Goal: Information Seeking & Learning: Learn about a topic

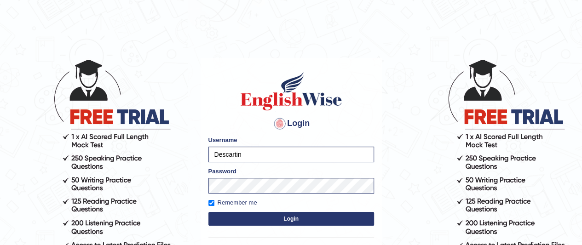
click at [298, 222] on button "Login" at bounding box center [291, 219] width 166 height 14
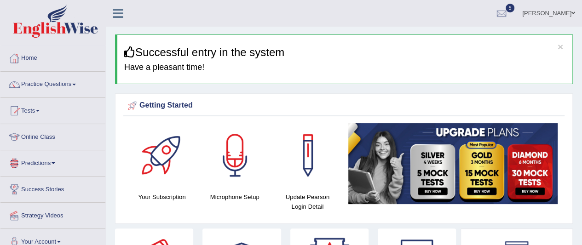
click at [51, 135] on link "Online Class" at bounding box center [52, 135] width 105 height 23
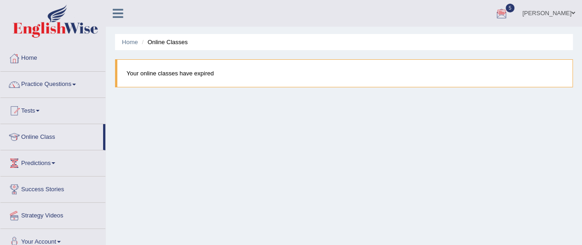
click at [508, 13] on div at bounding box center [501, 14] width 14 height 14
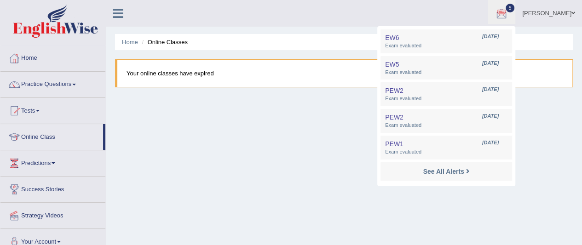
click at [508, 13] on div at bounding box center [501, 14] width 14 height 14
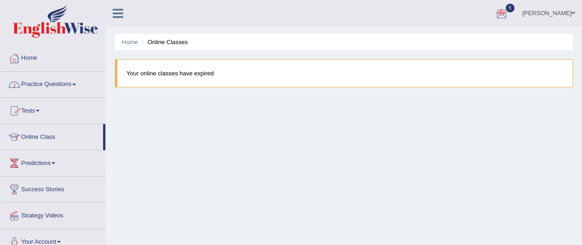
click at [49, 81] on link "Practice Questions" at bounding box center [52, 83] width 105 height 23
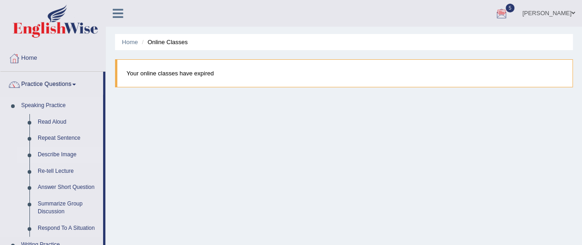
click at [62, 154] on link "Describe Image" at bounding box center [68, 155] width 69 height 17
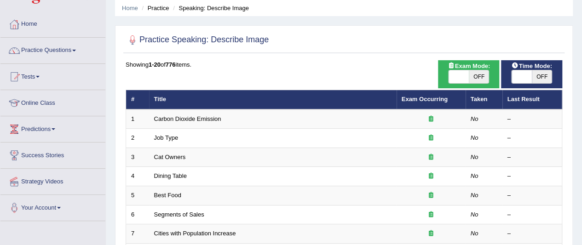
scroll to position [37, 0]
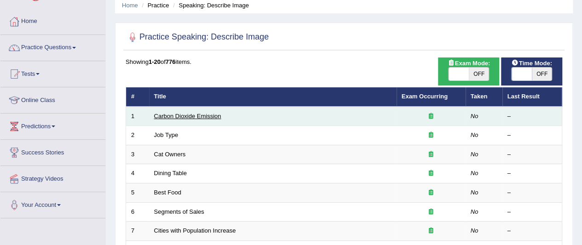
click at [189, 118] on link "Carbon Dioxide Emission" at bounding box center [187, 116] width 67 height 7
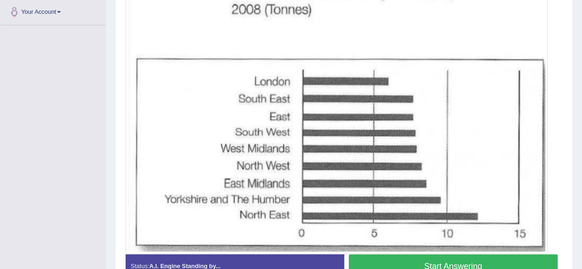
scroll to position [231, 0]
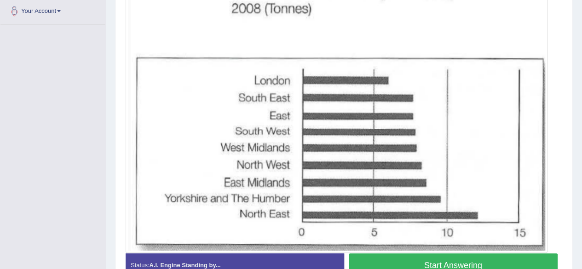
click at [428, 245] on button "Start Answering" at bounding box center [453, 264] width 209 height 23
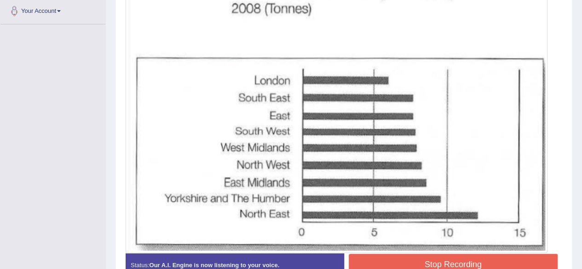
click at [428, 245] on button "Stop Recording" at bounding box center [453, 264] width 209 height 21
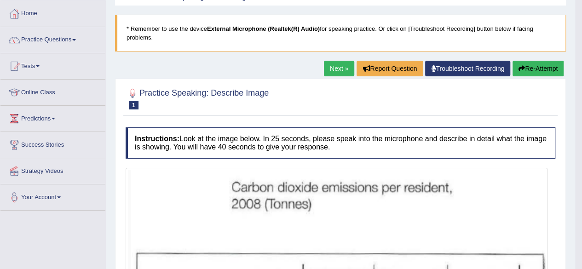
scroll to position [41, 0]
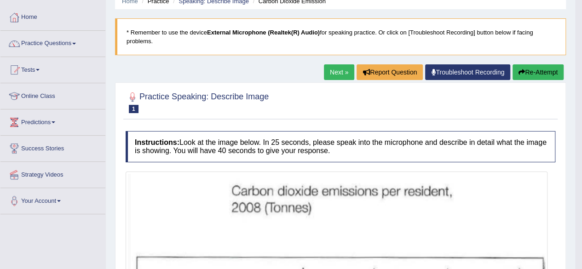
click at [328, 72] on link "Next »" at bounding box center [339, 72] width 30 height 16
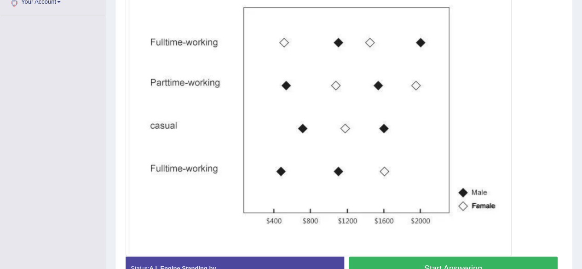
scroll to position [245, 0]
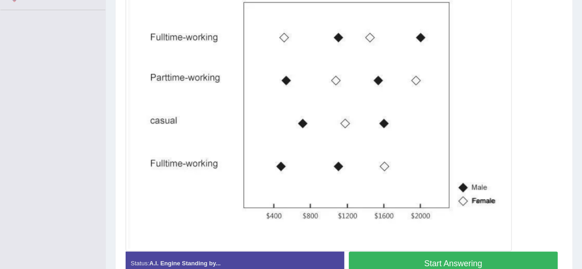
click at [441, 264] on button "Start Answering" at bounding box center [453, 263] width 209 height 23
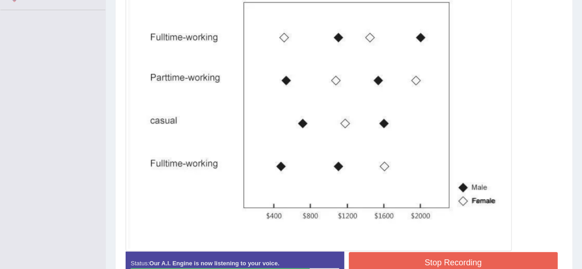
click at [441, 264] on button "Stop Recording" at bounding box center [453, 262] width 209 height 21
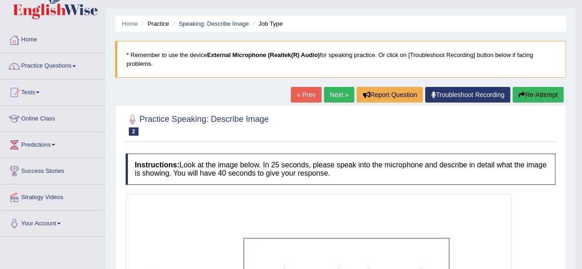
scroll to position [0, 0]
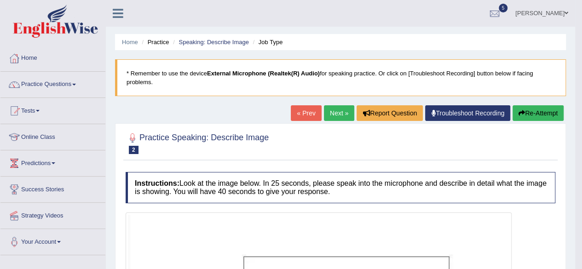
click at [65, 83] on link "Practice Questions" at bounding box center [52, 83] width 105 height 23
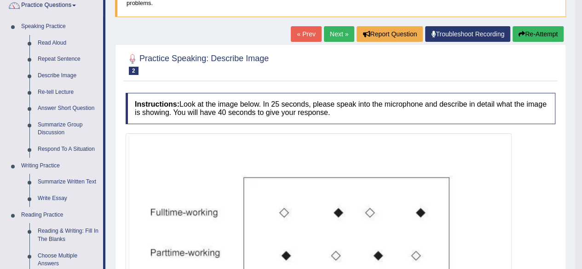
scroll to position [92, 0]
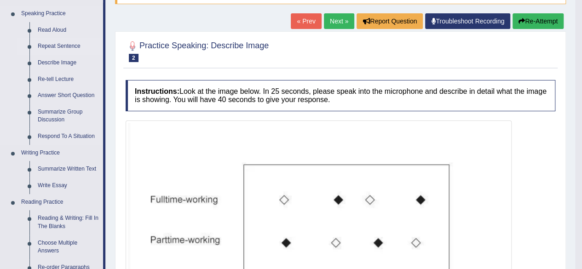
click at [48, 45] on link "Repeat Sentence" at bounding box center [68, 46] width 69 height 17
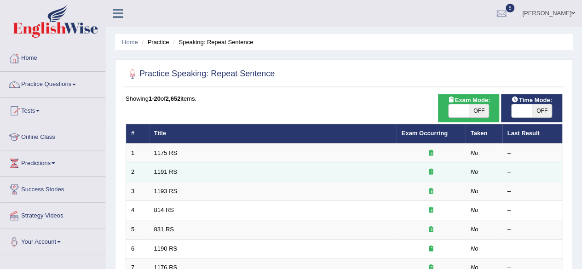
click at [226, 172] on td "1191 RS" at bounding box center [272, 172] width 247 height 19
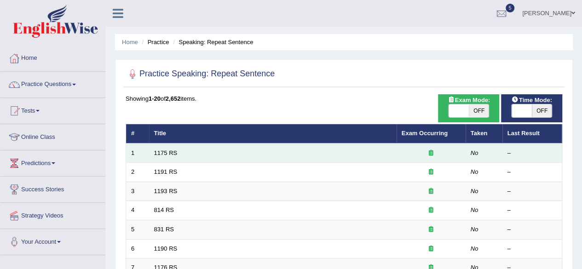
click at [198, 154] on td "1175 RS" at bounding box center [272, 152] width 247 height 19
click at [161, 152] on link "1175 RS" at bounding box center [165, 152] width 23 height 7
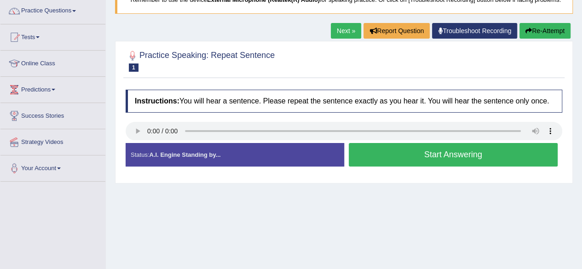
click at [400, 164] on button "Start Answering" at bounding box center [453, 154] width 209 height 23
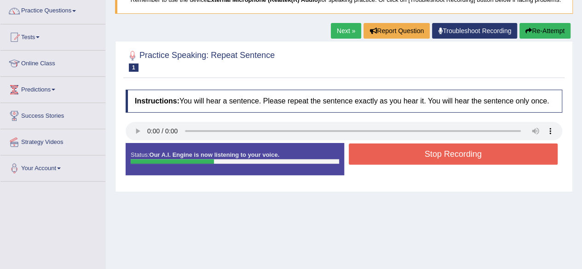
click at [400, 164] on button "Stop Recording" at bounding box center [453, 153] width 209 height 21
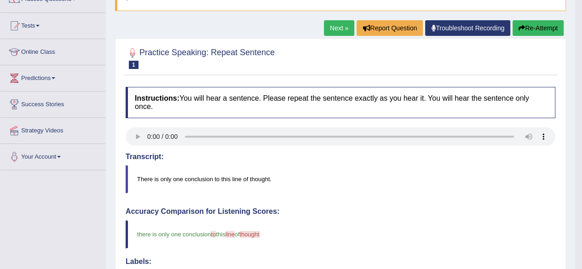
scroll to position [37, 0]
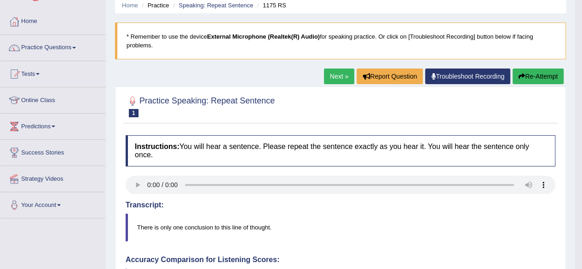
click at [337, 76] on link "Next »" at bounding box center [339, 77] width 30 height 16
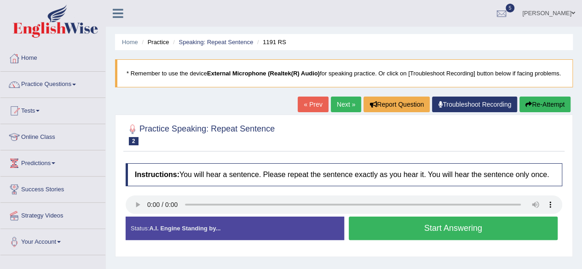
click at [417, 238] on button "Start Answering" at bounding box center [453, 228] width 209 height 23
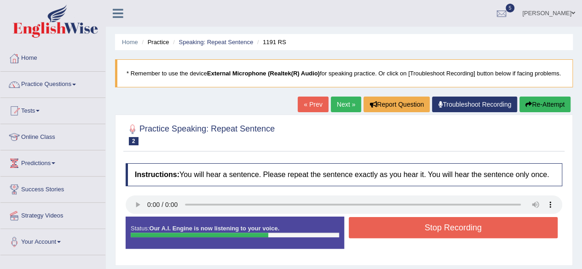
click at [417, 238] on button "Stop Recording" at bounding box center [453, 227] width 209 height 21
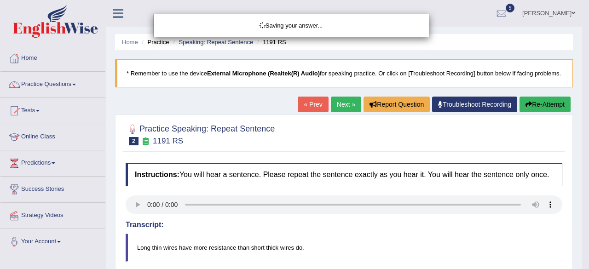
click at [581, 238] on div "Saving your answer..." at bounding box center [294, 134] width 589 height 269
drag, startPoint x: 588, startPoint y: 238, endPoint x: 588, endPoint y: 254, distance: 16.1
click at [581, 254] on div "Saving your answer..." at bounding box center [294, 134] width 589 height 269
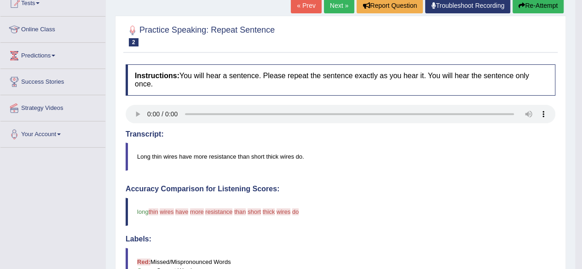
scroll to position [92, 0]
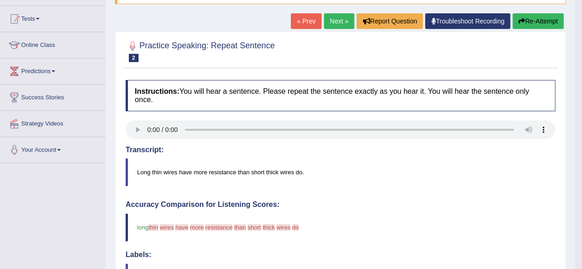
click at [538, 23] on button "Re-Attempt" at bounding box center [537, 21] width 51 height 16
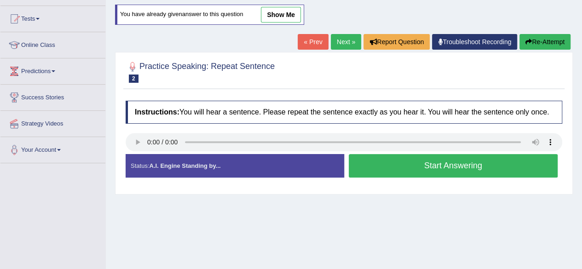
click at [420, 174] on button "Start Answering" at bounding box center [453, 165] width 209 height 23
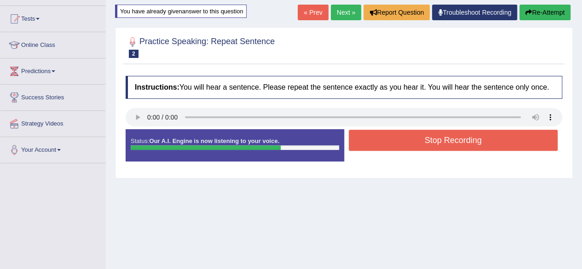
click at [419, 149] on button "Stop Recording" at bounding box center [453, 140] width 209 height 21
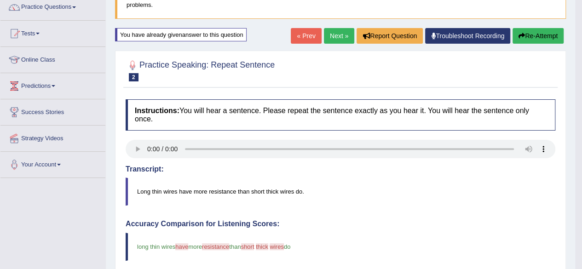
scroll to position [74, 0]
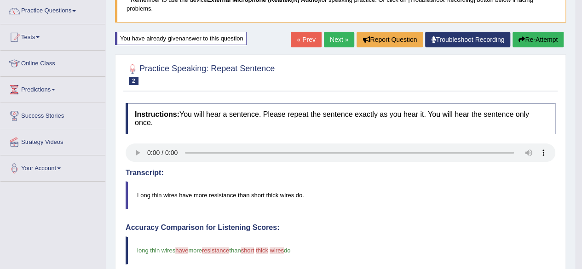
click at [535, 40] on button "Re-Attempt" at bounding box center [537, 40] width 51 height 16
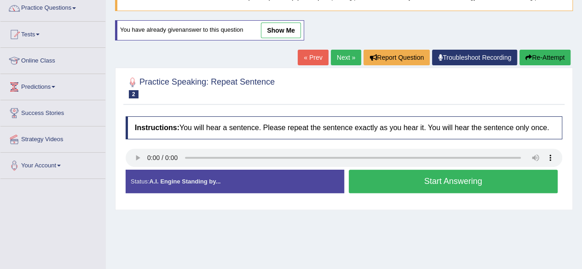
click at [418, 190] on button "Start Answering" at bounding box center [453, 181] width 209 height 23
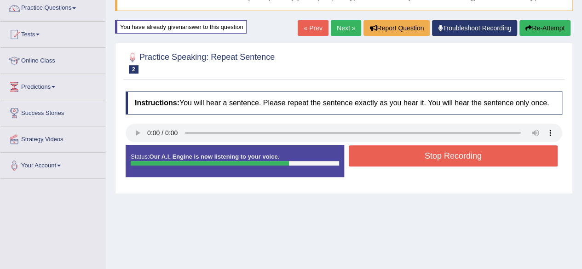
click at [426, 166] on button "Stop Recording" at bounding box center [453, 155] width 209 height 21
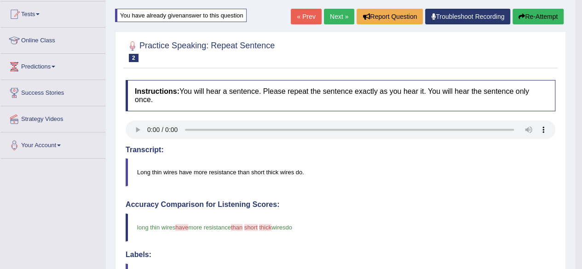
scroll to position [95, 0]
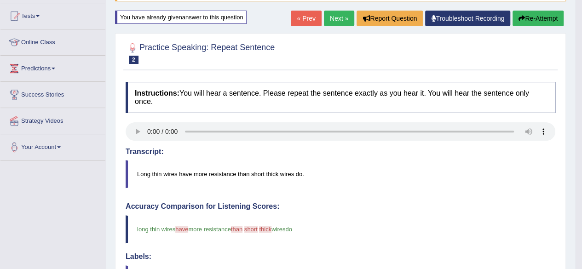
click at [527, 22] on button "Re-Attempt" at bounding box center [537, 19] width 51 height 16
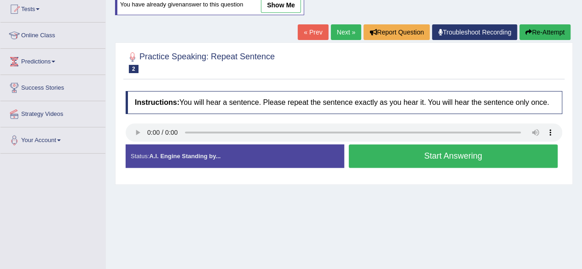
click at [418, 166] on button "Start Answering" at bounding box center [453, 155] width 209 height 23
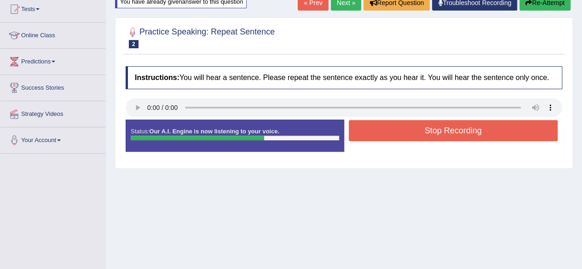
click at [431, 135] on button "Stop Recording" at bounding box center [453, 130] width 209 height 21
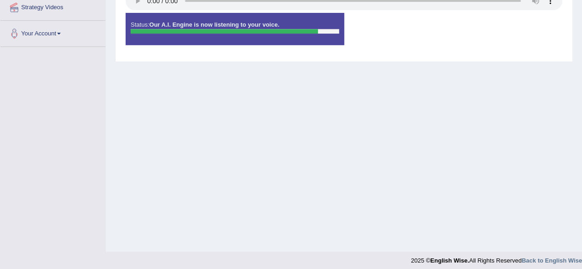
scroll to position [213, 0]
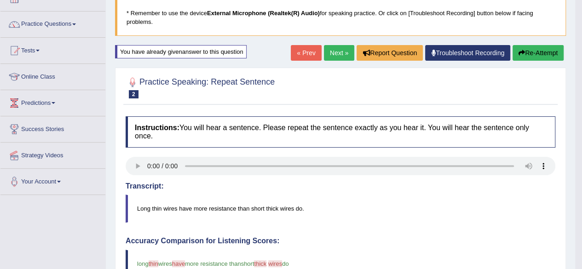
scroll to position [0, 0]
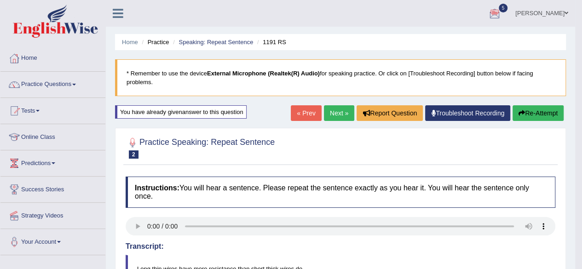
click at [335, 115] on link "Next »" at bounding box center [339, 113] width 30 height 16
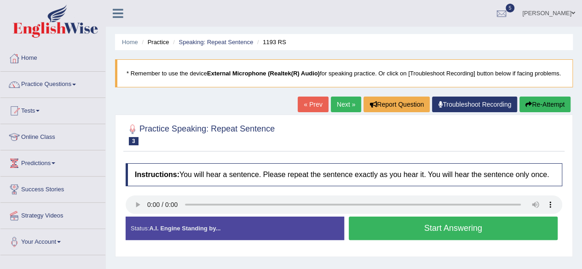
click at [414, 236] on button "Start Answering" at bounding box center [453, 228] width 209 height 23
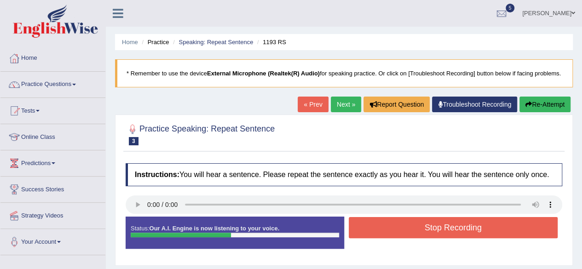
click at [414, 236] on button "Stop Recording" at bounding box center [453, 227] width 209 height 21
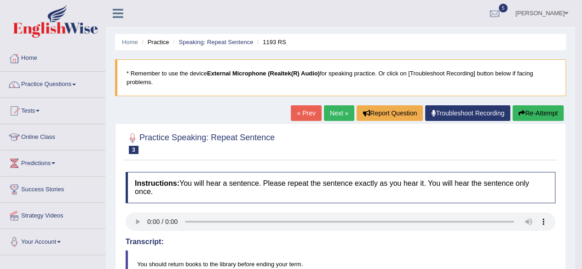
click at [331, 114] on link "Next »" at bounding box center [339, 113] width 30 height 16
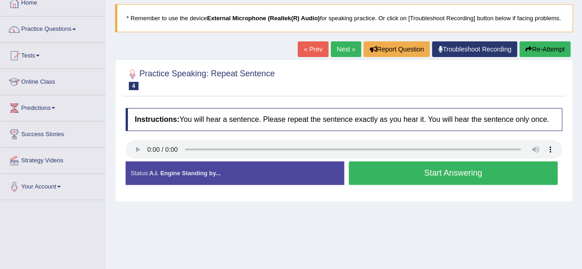
click at [417, 180] on button "Start Answering" at bounding box center [453, 172] width 209 height 23
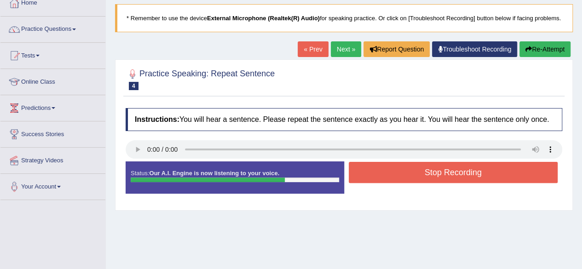
click at [417, 180] on button "Stop Recording" at bounding box center [453, 172] width 209 height 21
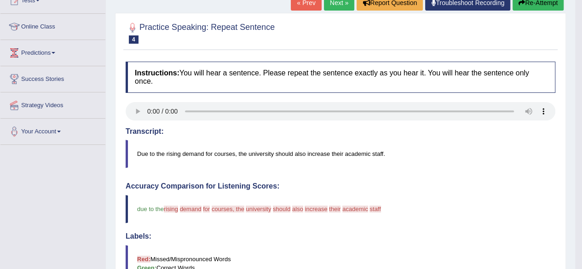
scroll to position [92, 0]
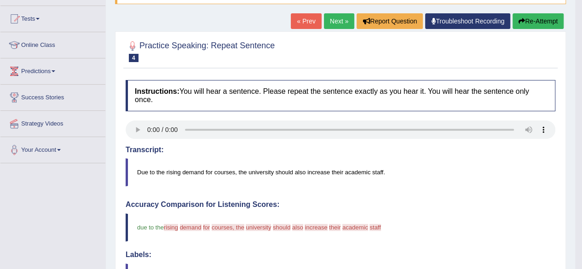
click at [534, 21] on button "Re-Attempt" at bounding box center [537, 21] width 51 height 16
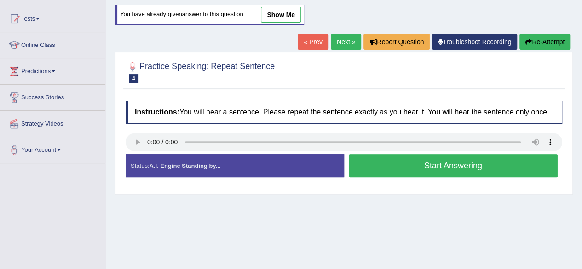
click at [403, 174] on button "Start Answering" at bounding box center [453, 165] width 209 height 23
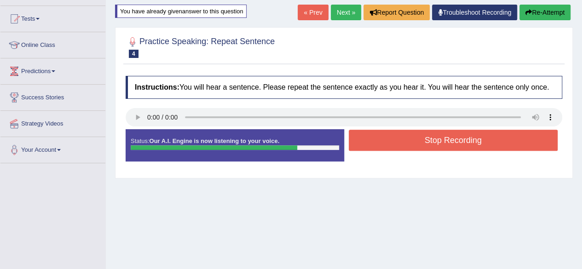
click at [406, 145] on button "Stop Recording" at bounding box center [453, 140] width 209 height 21
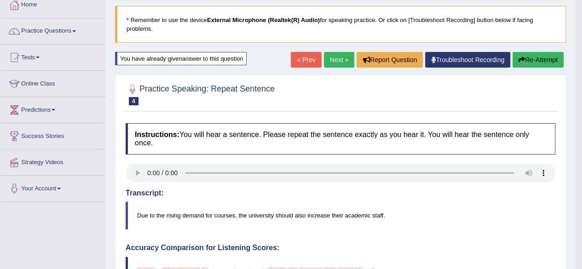
scroll to position [74, 0]
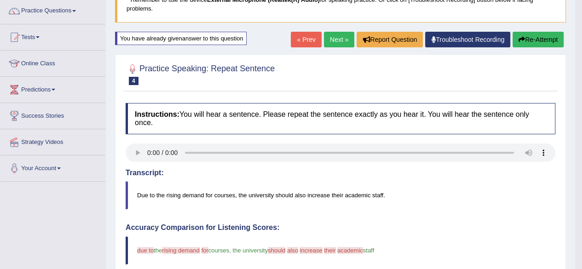
click at [338, 40] on link "Next »" at bounding box center [339, 40] width 30 height 16
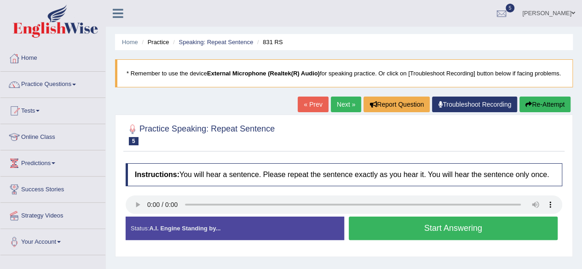
click at [394, 234] on button "Start Answering" at bounding box center [453, 228] width 209 height 23
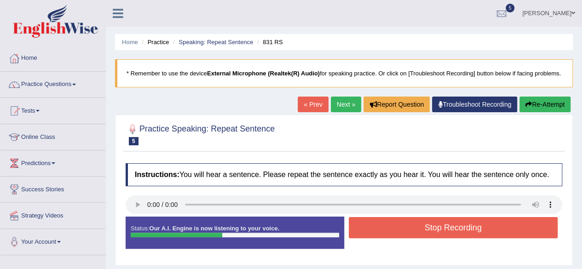
click at [394, 234] on button "Stop Recording" at bounding box center [453, 227] width 209 height 21
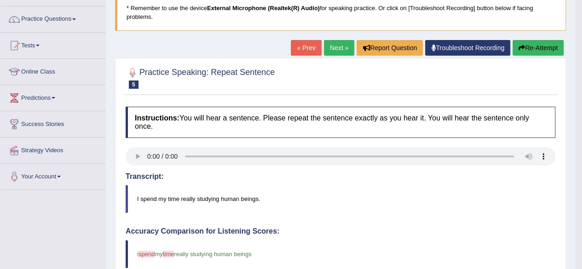
scroll to position [55, 0]
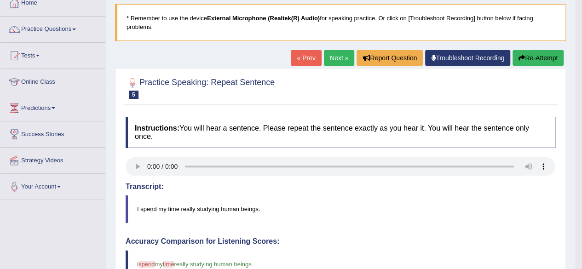
click at [549, 52] on button "Re-Attempt" at bounding box center [537, 58] width 51 height 16
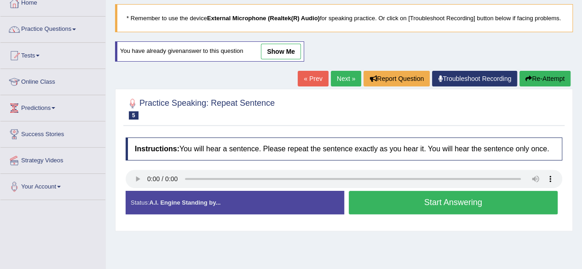
click at [457, 206] on button "Start Answering" at bounding box center [453, 202] width 209 height 23
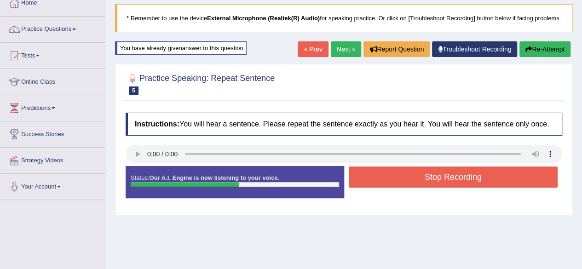
click at [487, 188] on button "Stop Recording" at bounding box center [453, 176] width 209 height 21
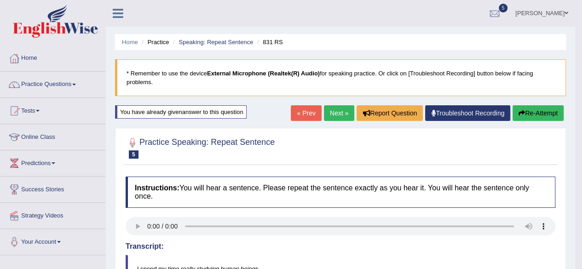
click at [531, 114] on button "Re-Attempt" at bounding box center [537, 113] width 51 height 16
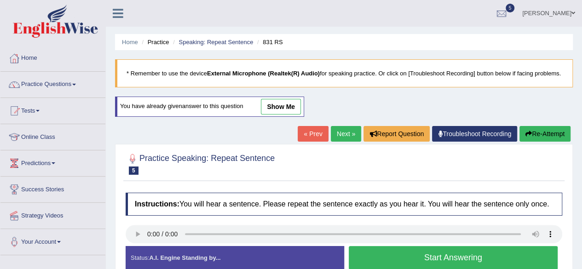
click at [401, 258] on button "Start Answering" at bounding box center [453, 257] width 209 height 23
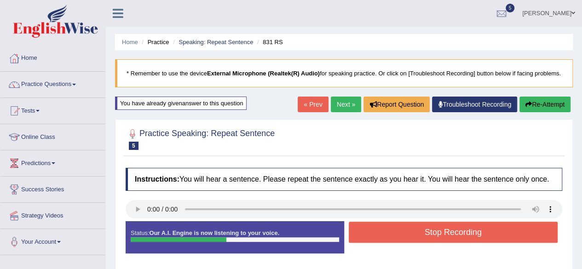
click at [401, 243] on button "Stop Recording" at bounding box center [453, 232] width 209 height 21
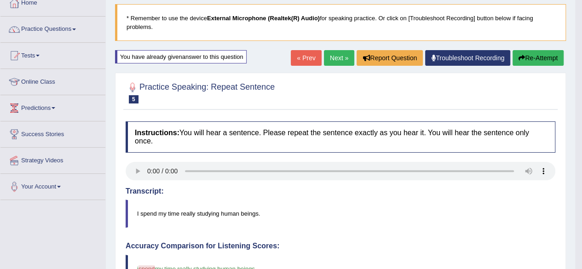
scroll to position [37, 0]
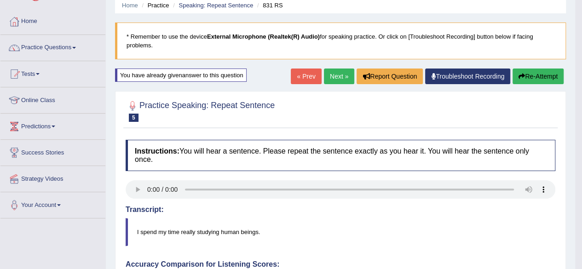
click at [539, 76] on button "Re-Attempt" at bounding box center [537, 77] width 51 height 16
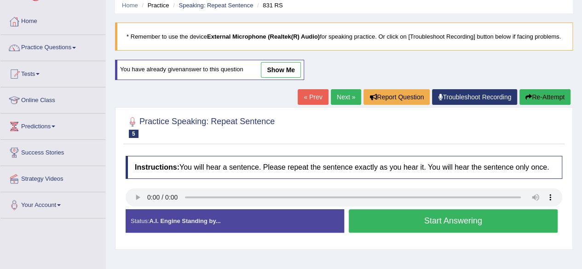
scroll to position [37, 0]
click at [419, 232] on button "Start Answering" at bounding box center [453, 220] width 209 height 23
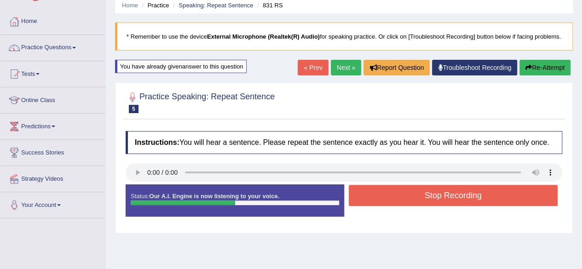
click at [416, 203] on button "Stop Recording" at bounding box center [453, 195] width 209 height 21
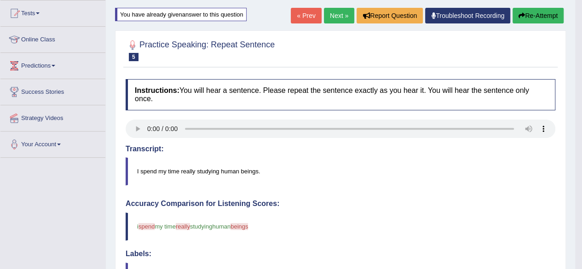
scroll to position [12, 0]
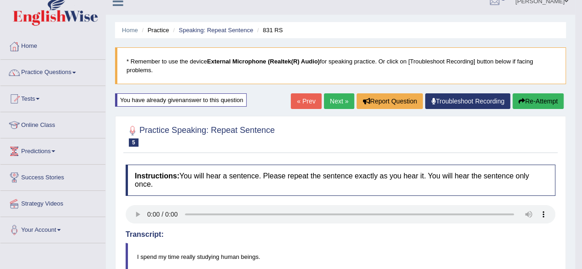
click at [541, 99] on button "Re-Attempt" at bounding box center [537, 101] width 51 height 16
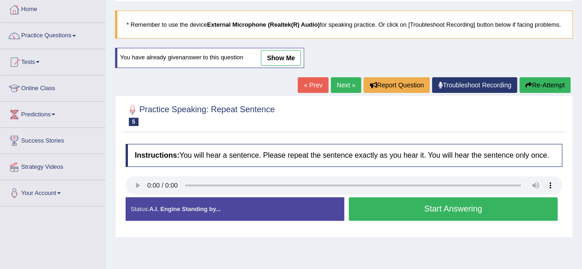
scroll to position [67, 0]
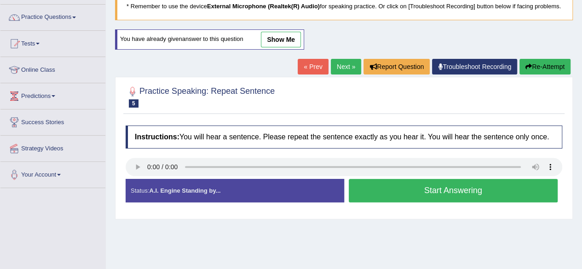
click at [407, 200] on button "Start Answering" at bounding box center [453, 190] width 209 height 23
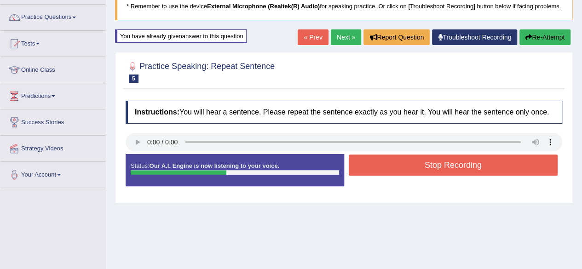
click at [403, 174] on button "Stop Recording" at bounding box center [453, 165] width 209 height 21
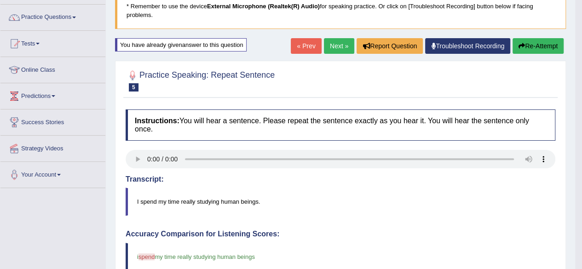
click at [545, 46] on button "Re-Attempt" at bounding box center [537, 46] width 51 height 16
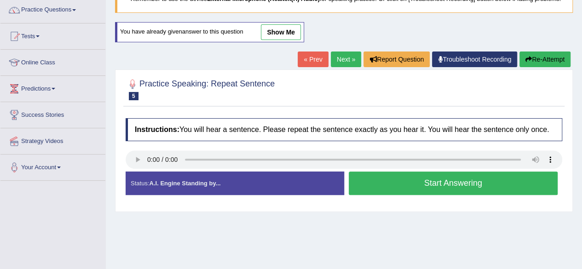
click at [441, 192] on button "Start Answering" at bounding box center [453, 183] width 209 height 23
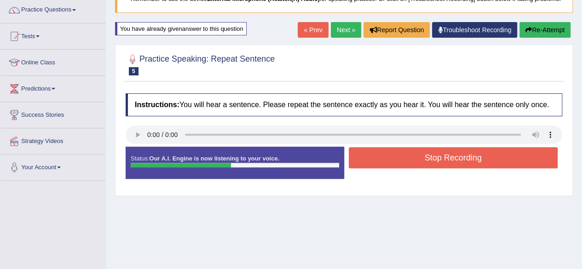
click at [440, 166] on button "Stop Recording" at bounding box center [453, 157] width 209 height 21
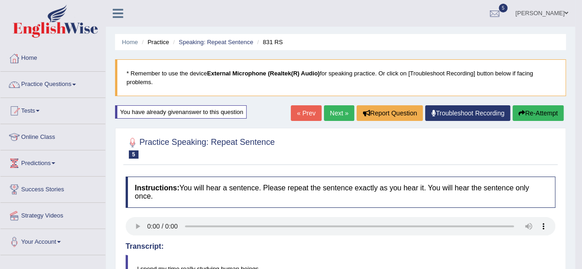
click at [332, 115] on link "Next »" at bounding box center [339, 113] width 30 height 16
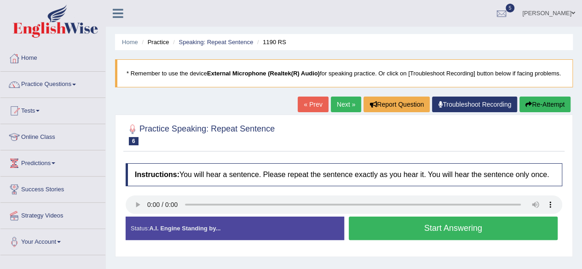
click at [419, 232] on button "Start Answering" at bounding box center [453, 228] width 209 height 23
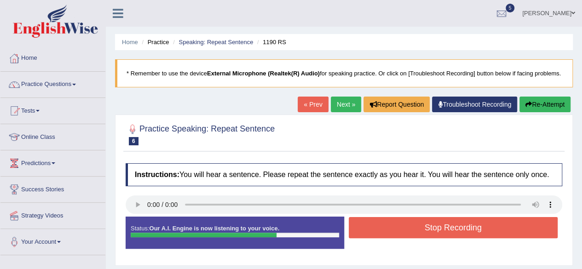
click at [419, 232] on button "Stop Recording" at bounding box center [453, 227] width 209 height 21
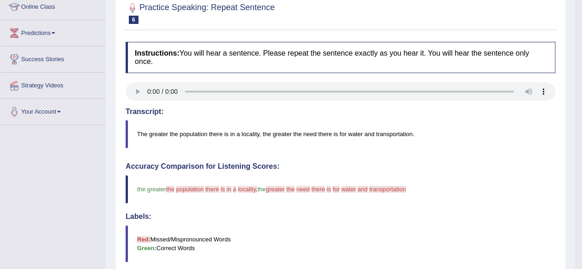
scroll to position [116, 0]
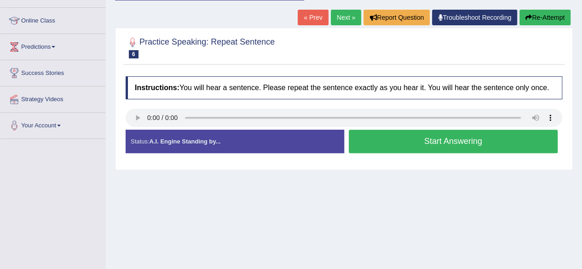
click at [392, 148] on button "Start Answering" at bounding box center [453, 141] width 209 height 23
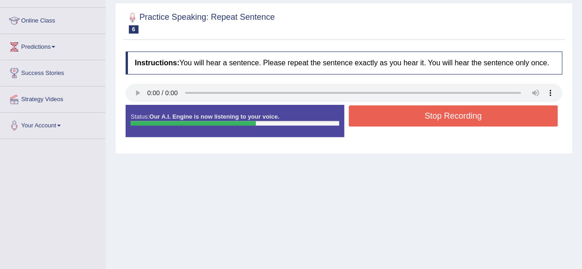
click at [401, 125] on button "Stop Recording" at bounding box center [453, 115] width 209 height 21
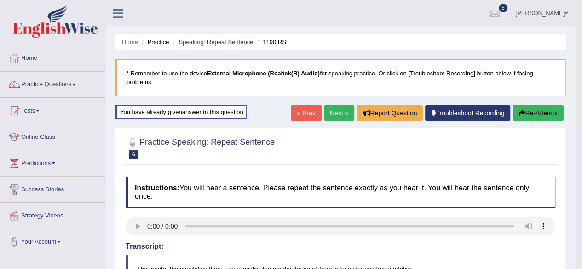
drag, startPoint x: 586, startPoint y: 6, endPoint x: 75, endPoint y: 83, distance: 516.7
click at [75, 83] on link "Practice Questions" at bounding box center [52, 83] width 105 height 23
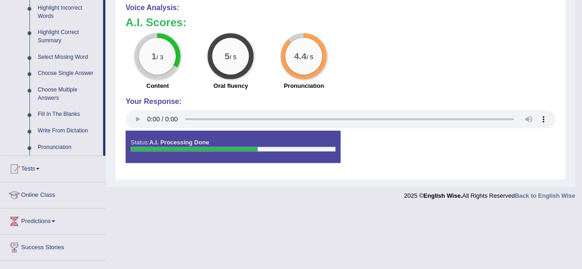
scroll to position [441, 0]
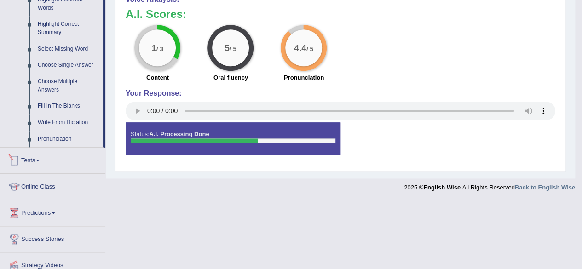
click at [101, 148] on link "Tests" at bounding box center [52, 159] width 105 height 23
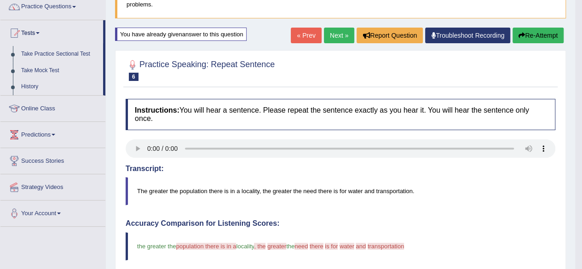
scroll to position [74, 0]
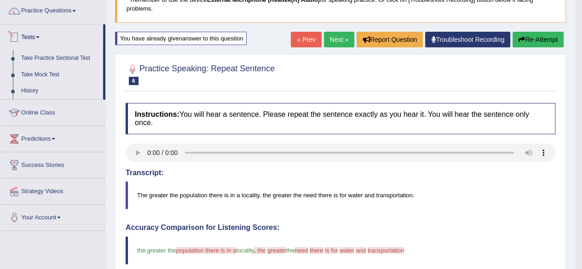
click at [39, 34] on link "Tests" at bounding box center [51, 35] width 103 height 23
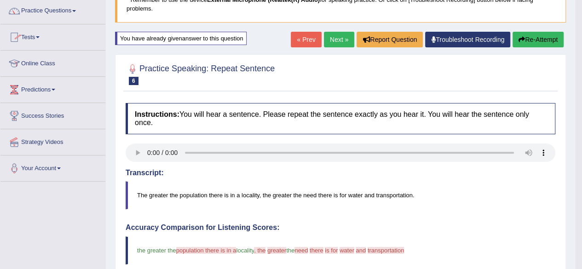
click at [39, 34] on link "Tests" at bounding box center [52, 35] width 105 height 23
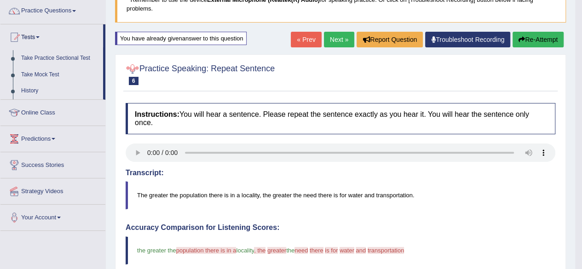
click at [105, 90] on li "Tests Take Practice Sectional Test Take Mock Test History" at bounding box center [52, 61] width 105 height 75
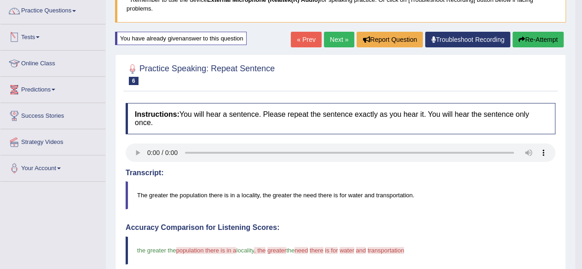
click at [40, 36] on span at bounding box center [38, 37] width 4 height 2
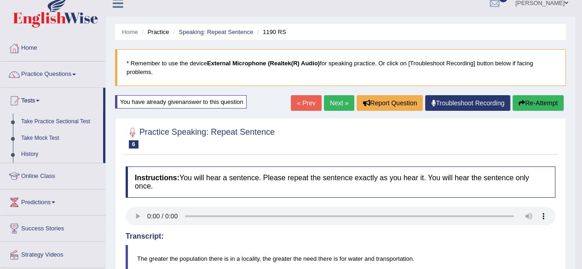
scroll to position [0, 0]
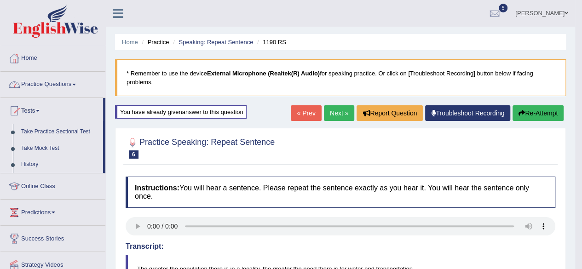
click at [75, 84] on span at bounding box center [74, 85] width 4 height 2
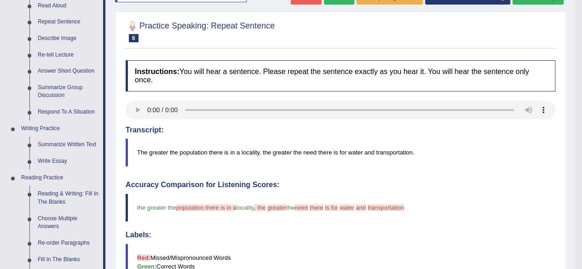
scroll to position [86, 0]
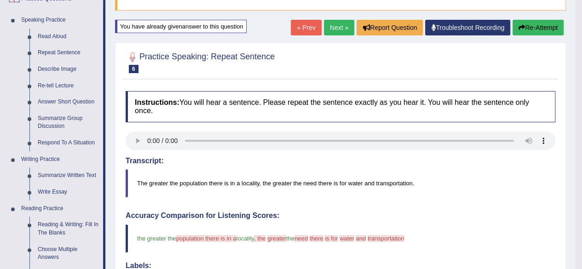
click at [332, 28] on link "Next »" at bounding box center [339, 28] width 30 height 16
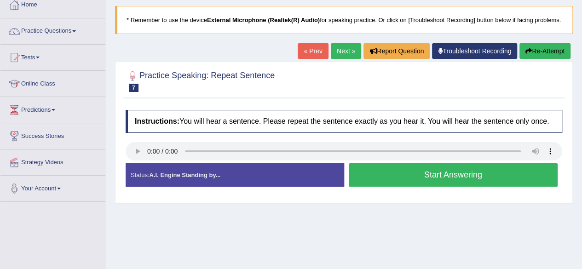
scroll to position [55, 0]
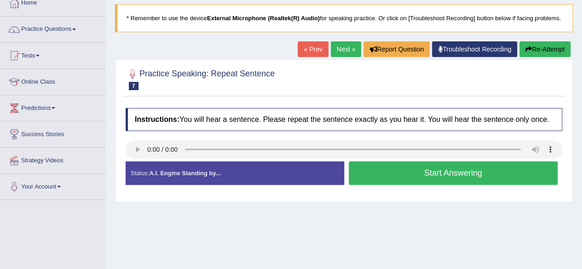
click at [409, 181] on button "Start Answering" at bounding box center [453, 172] width 209 height 23
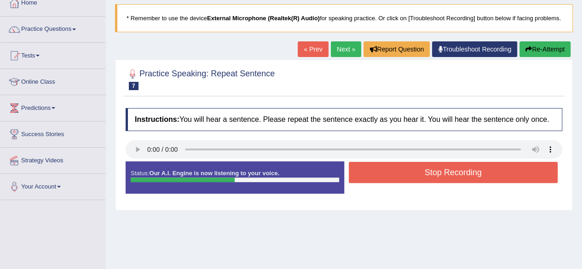
click at [409, 181] on button "Stop Recording" at bounding box center [453, 172] width 209 height 21
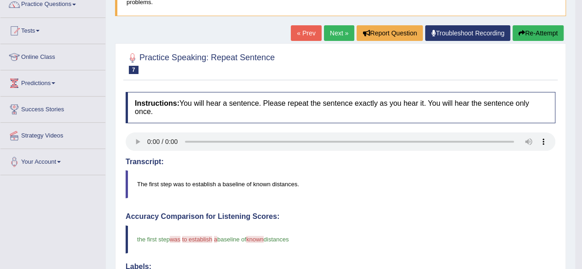
scroll to position [67, 0]
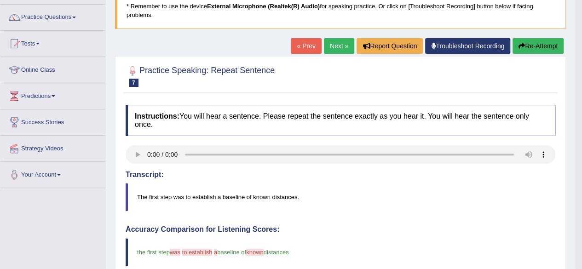
click at [534, 46] on button "Re-Attempt" at bounding box center [537, 46] width 51 height 16
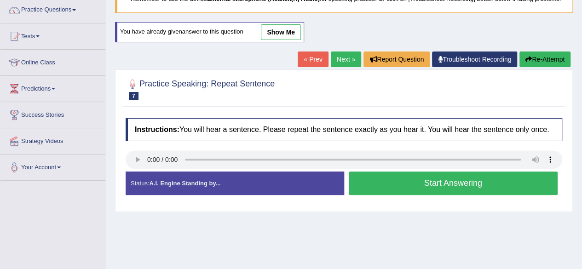
click at [378, 190] on button "Start Answering" at bounding box center [453, 183] width 209 height 23
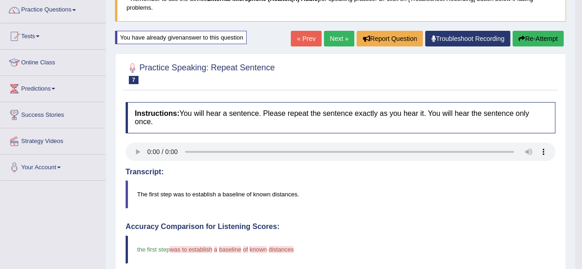
click at [530, 41] on button "Re-Attempt" at bounding box center [537, 39] width 51 height 16
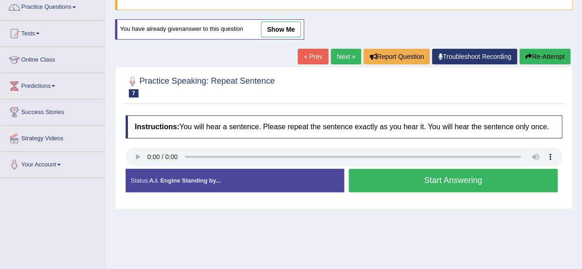
click at [415, 185] on button "Start Answering" at bounding box center [453, 180] width 209 height 23
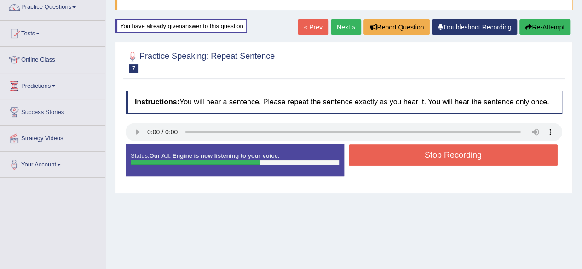
click at [418, 156] on button "Stop Recording" at bounding box center [453, 154] width 209 height 21
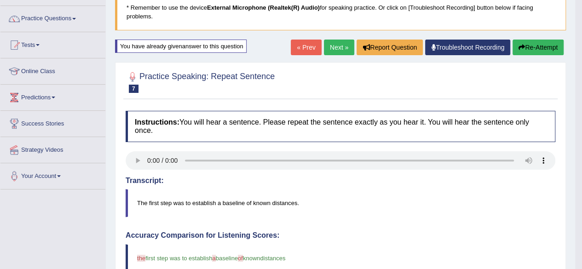
scroll to position [64, 0]
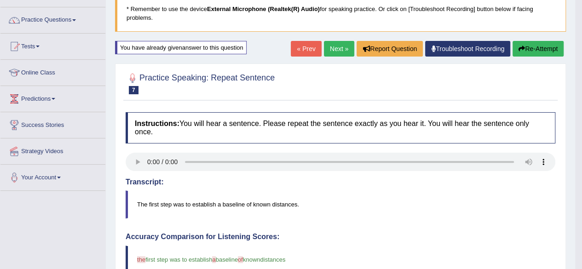
click at [338, 49] on link "Next »" at bounding box center [339, 49] width 30 height 16
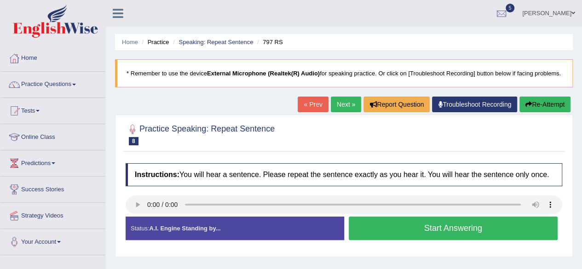
click at [458, 230] on button "Start Answering" at bounding box center [453, 228] width 209 height 23
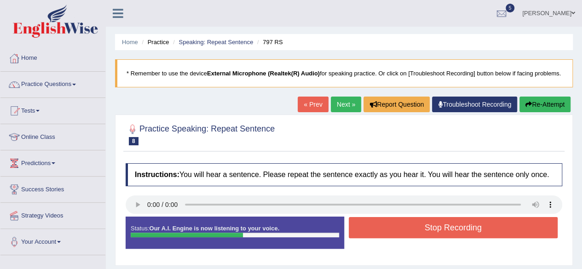
click at [458, 230] on button "Stop Recording" at bounding box center [453, 227] width 209 height 21
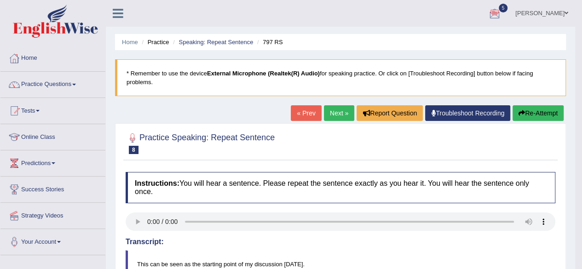
click at [501, 17] on div at bounding box center [494, 14] width 14 height 14
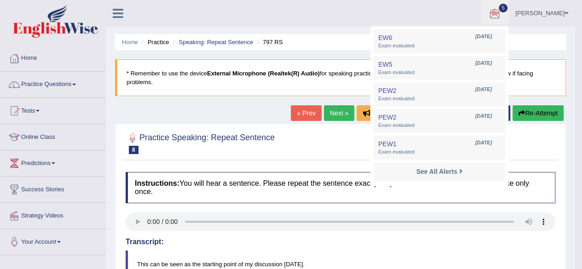
click at [501, 17] on div at bounding box center [494, 14] width 14 height 14
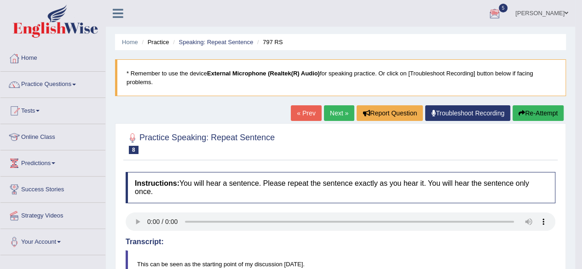
click at [333, 111] on link "Next »" at bounding box center [339, 113] width 30 height 16
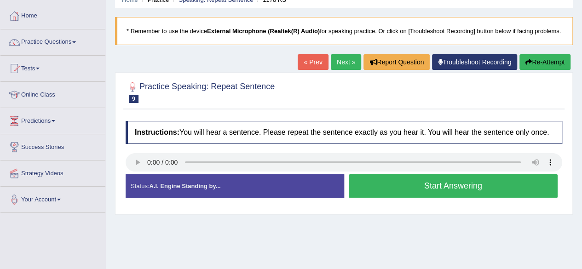
scroll to position [24, 0]
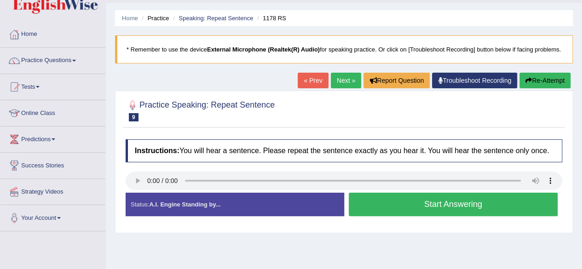
click at [374, 210] on button "Start Answering" at bounding box center [453, 204] width 209 height 23
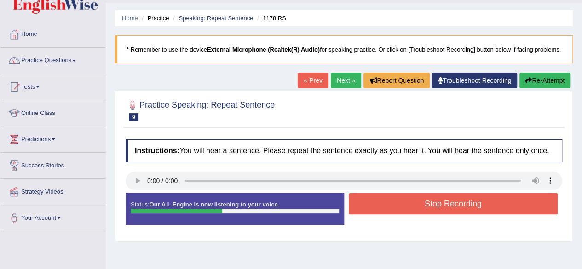
click at [374, 210] on button "Stop Recording" at bounding box center [453, 203] width 209 height 21
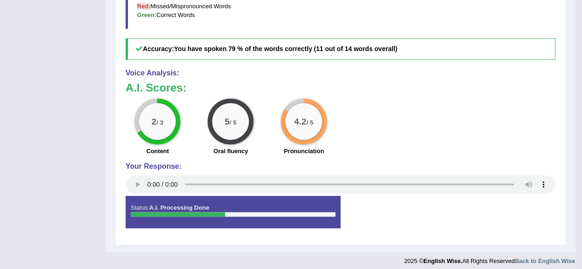
scroll to position [367, 0]
